Goal: Communication & Community: Share content

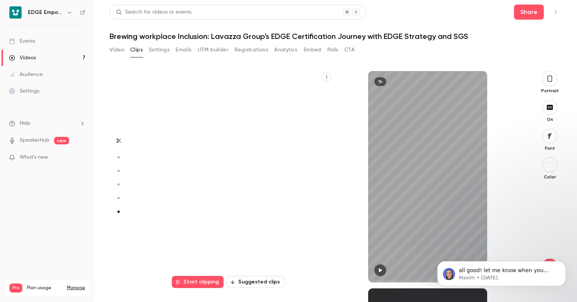
scroll to position [1075, 0]
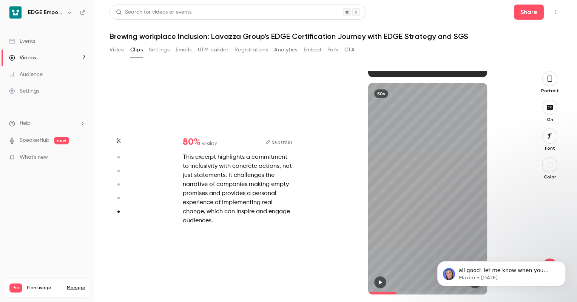
click at [32, 43] on div "Events" at bounding box center [22, 41] width 26 height 8
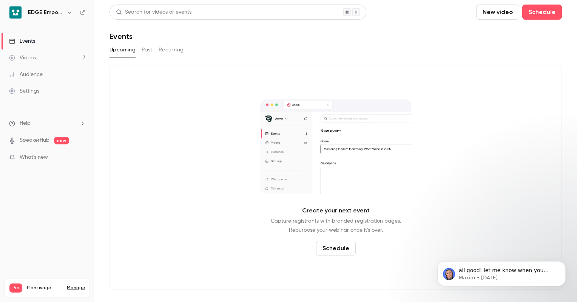
click at [39, 57] on link "Videos 7" at bounding box center [47, 58] width 94 height 17
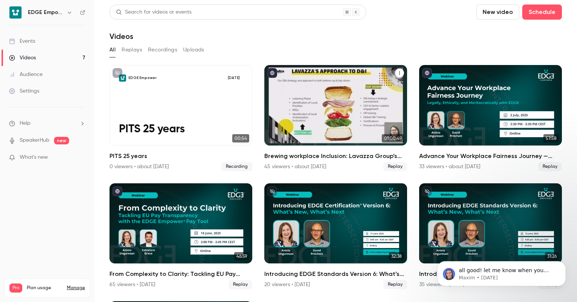
click at [398, 74] on icon "Brewing workplace Inclusion: Lavazza Group’s EDGE Certification Journey with ED…" at bounding box center [400, 73] width 5 height 5
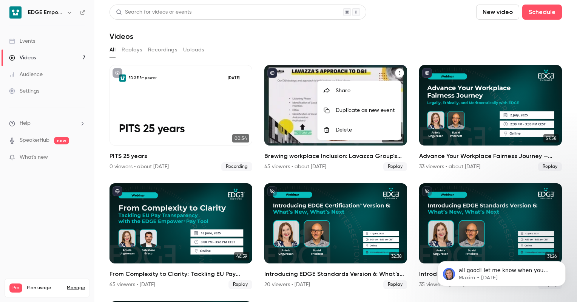
click at [287, 93] on div at bounding box center [288, 151] width 577 height 302
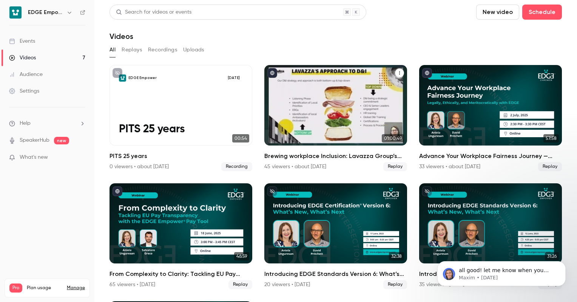
click at [308, 93] on div "Brewing workplace Inclusion: Lavazza Group’s EDGE Certification Journey with ED…" at bounding box center [336, 105] width 143 height 80
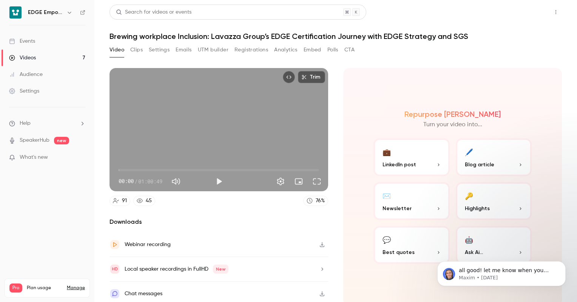
click at [514, 15] on button "Share" at bounding box center [529, 12] width 30 height 15
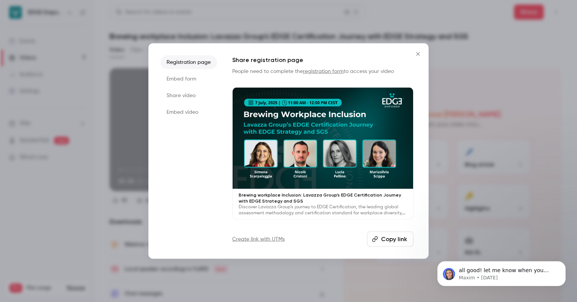
click at [189, 116] on li "Embed video" at bounding box center [189, 112] width 57 height 14
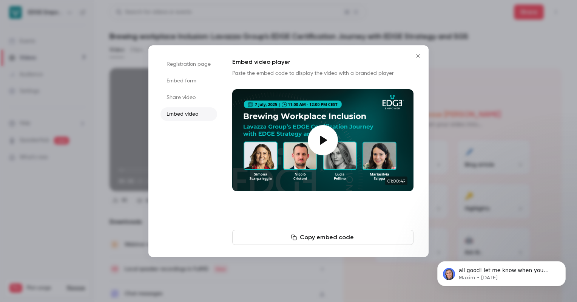
click at [331, 241] on button "Copy embed code" at bounding box center [322, 237] width 181 height 15
click at [193, 79] on li "Embed form" at bounding box center [189, 81] width 57 height 14
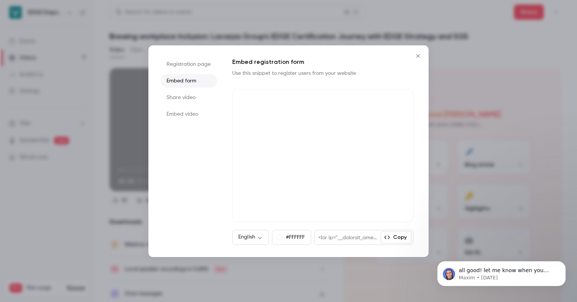
click at [195, 66] on li "Registration page" at bounding box center [189, 64] width 57 height 14
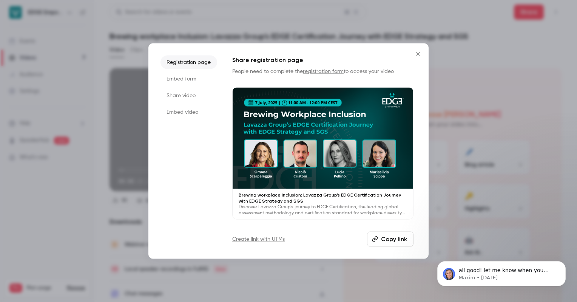
click at [198, 78] on li "Embed form" at bounding box center [189, 79] width 57 height 14
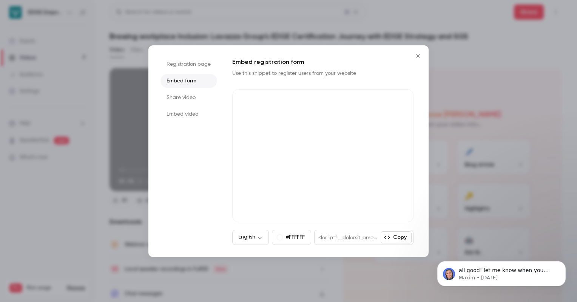
click at [198, 99] on li "Share video" at bounding box center [189, 98] width 57 height 14
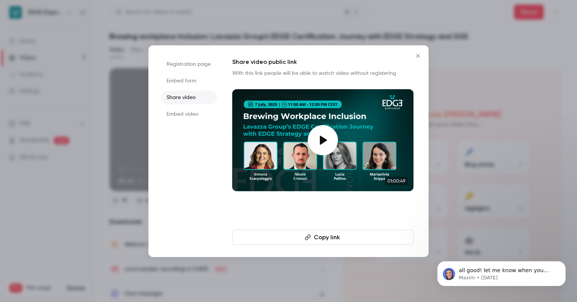
click at [198, 66] on li "Registration page" at bounding box center [189, 64] width 57 height 14
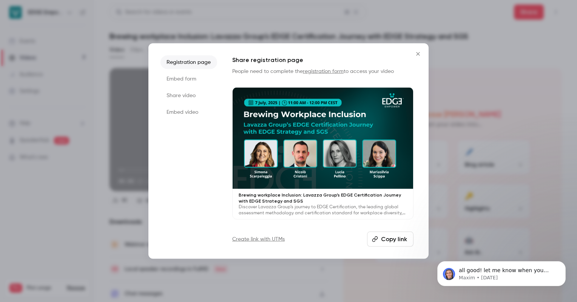
click at [393, 237] on button "Copy link" at bounding box center [390, 239] width 46 height 15
click at [190, 82] on li "Embed form" at bounding box center [189, 79] width 57 height 14
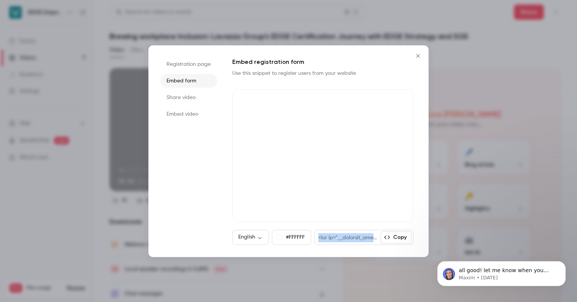
drag, startPoint x: 324, startPoint y: 235, endPoint x: 417, endPoint y: 231, distance: 93.5
click at [417, 231] on div "Registration page Embed form Share video Embed video Embed registration form Us…" at bounding box center [289, 151] width 280 height 212
click at [184, 98] on li "Share video" at bounding box center [189, 98] width 57 height 14
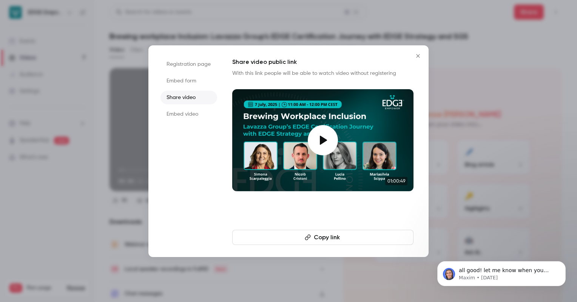
click at [339, 237] on button "Copy link" at bounding box center [322, 237] width 181 height 15
